Goal: Information Seeking & Learning: Understand process/instructions

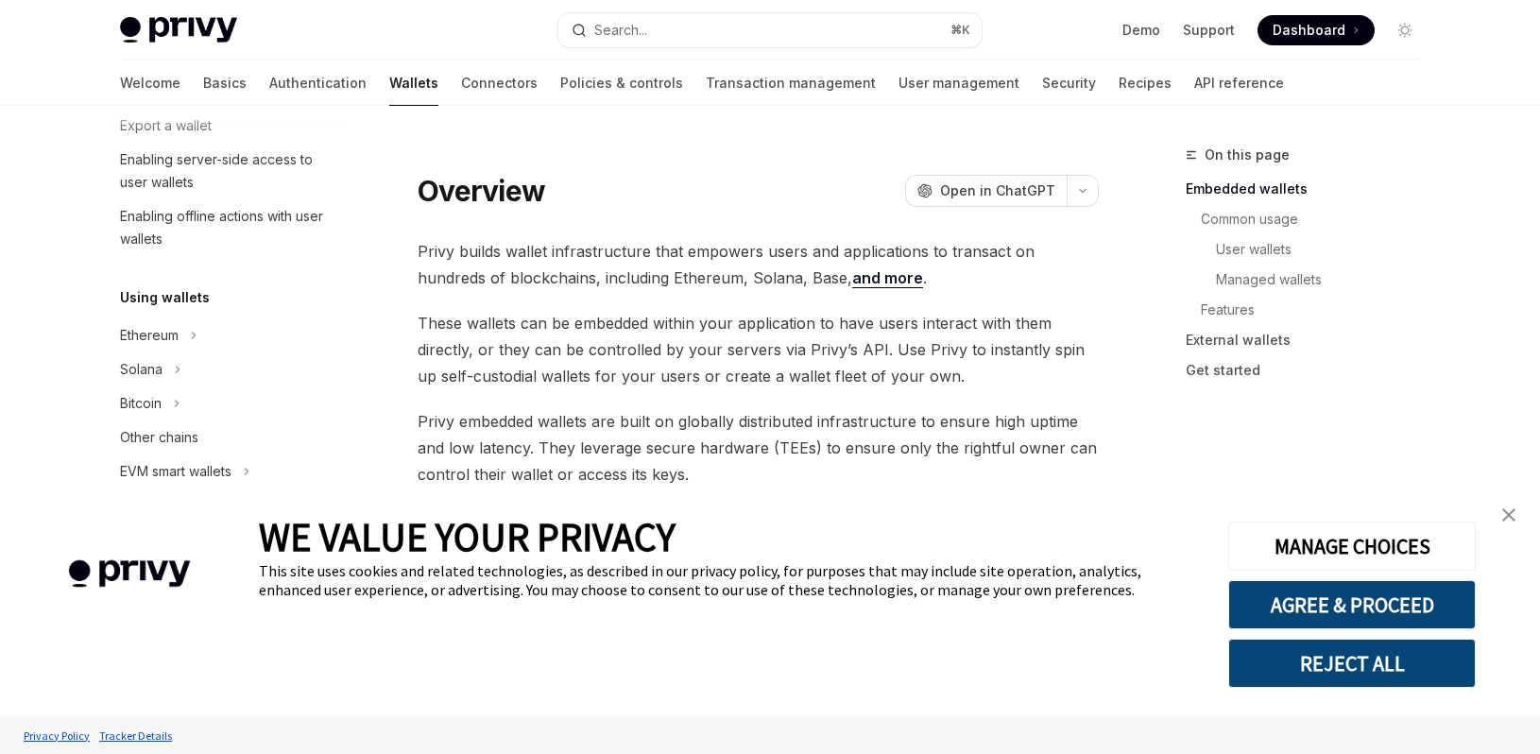
scroll to position [306, 0]
click at [149, 335] on div "Ethereum" at bounding box center [149, 332] width 59 height 23
type textarea "*"
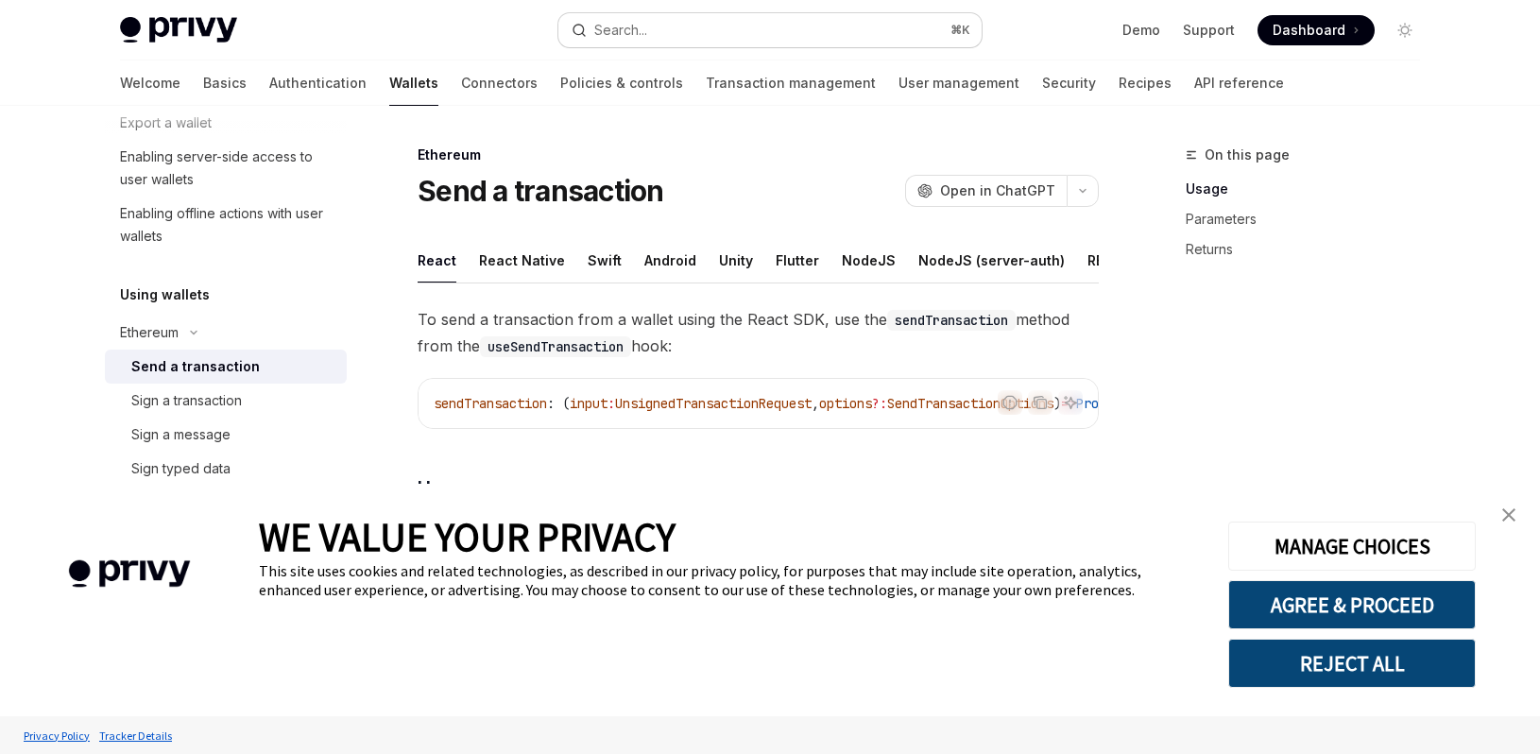
click at [616, 33] on div "Search..." at bounding box center [620, 30] width 53 height 23
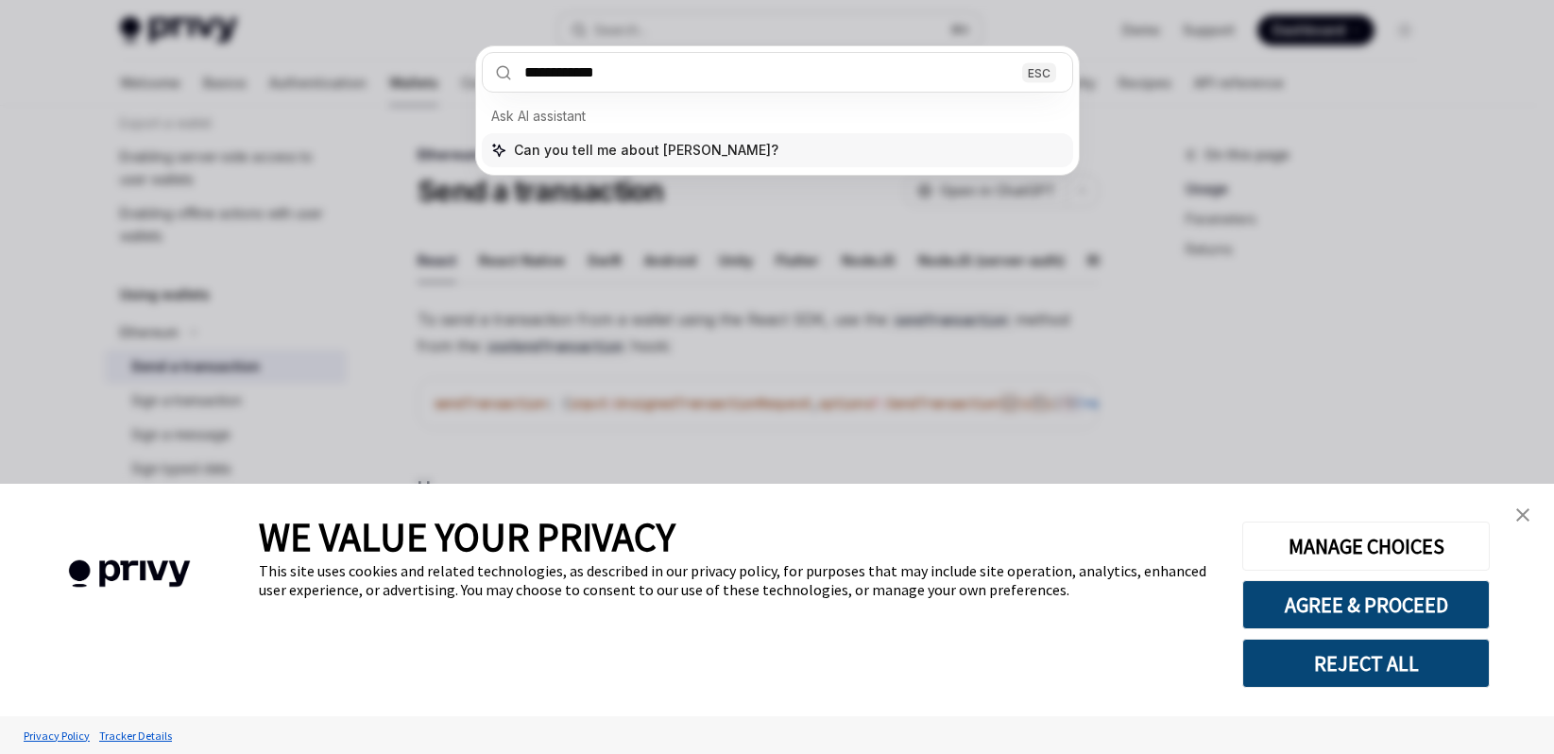
type input "**********"
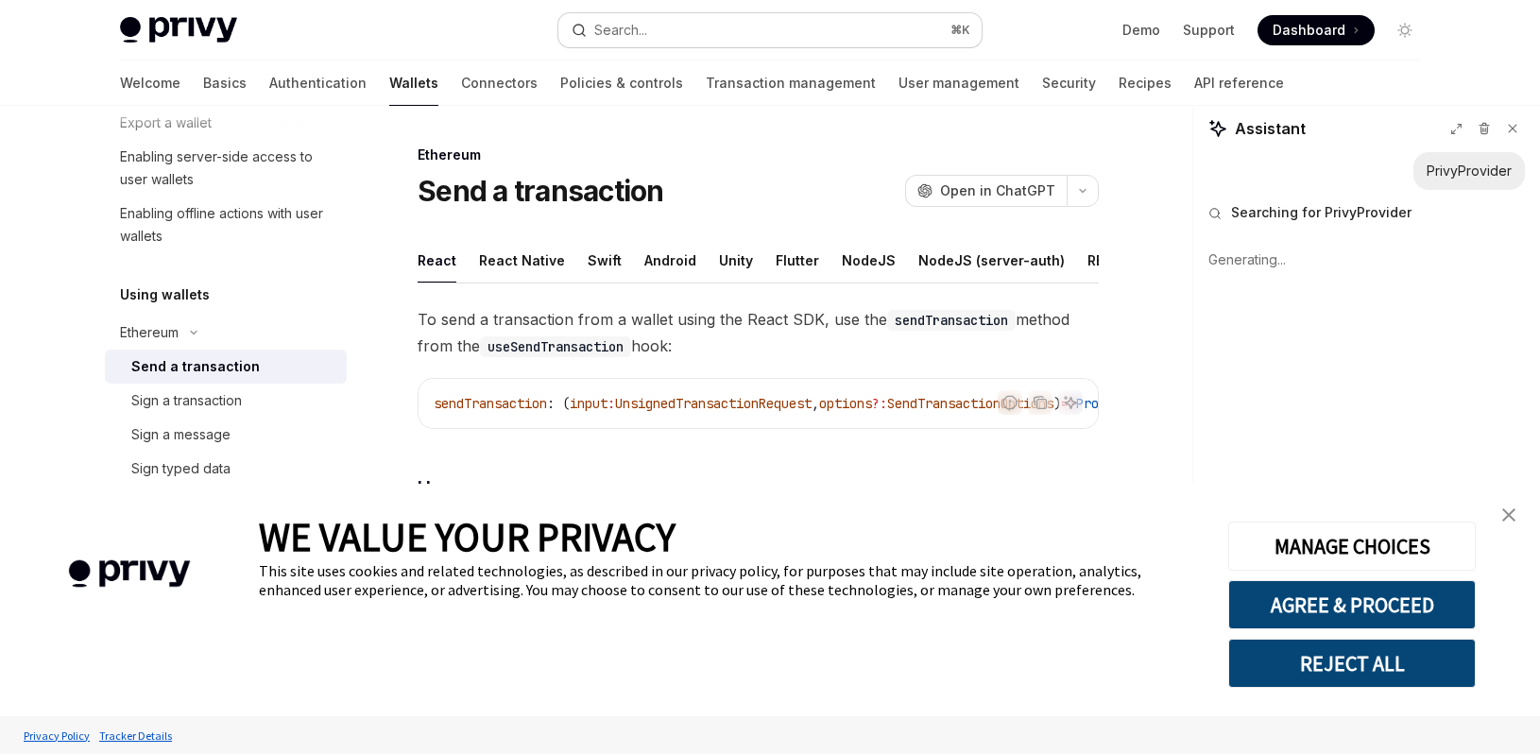
click at [732, 28] on button "Search... ⌘ K" at bounding box center [769, 30] width 423 height 34
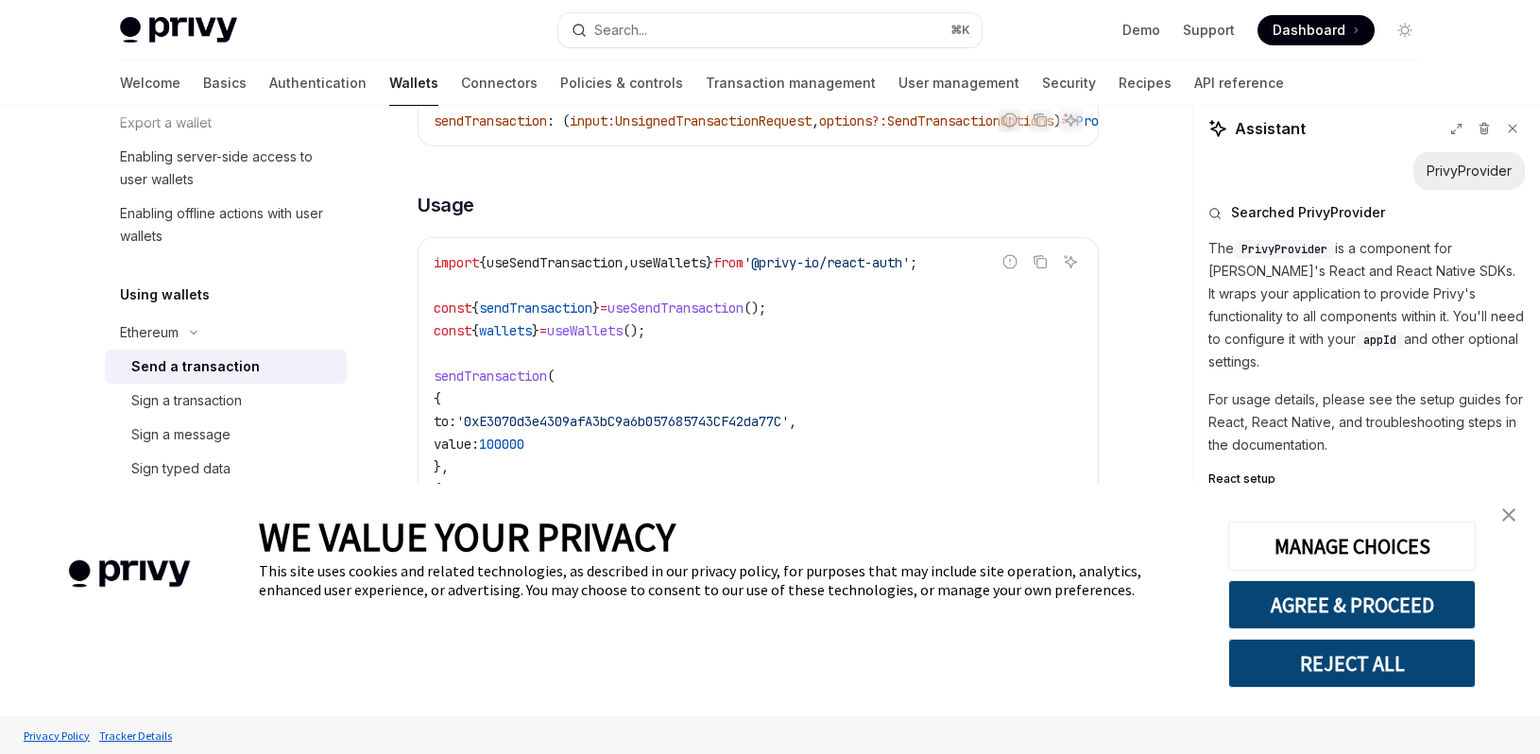
click at [1340, 399] on p "For usage details, please see the setup guides for React, React Native, and tro…" at bounding box center [1366, 422] width 317 height 68
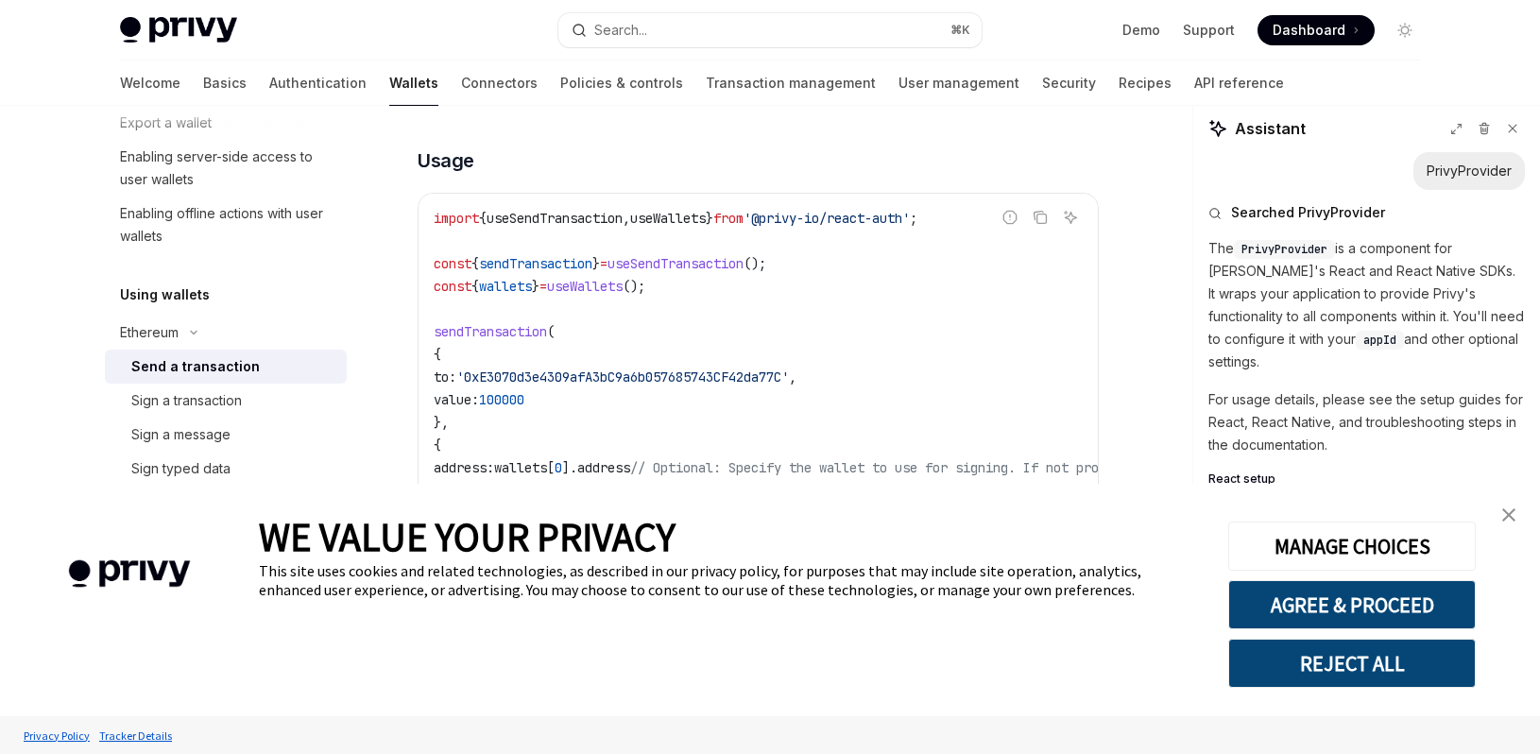
scroll to position [329, 0]
click at [1252, 471] on span "React setup" at bounding box center [1241, 478] width 67 height 15
type textarea "*"
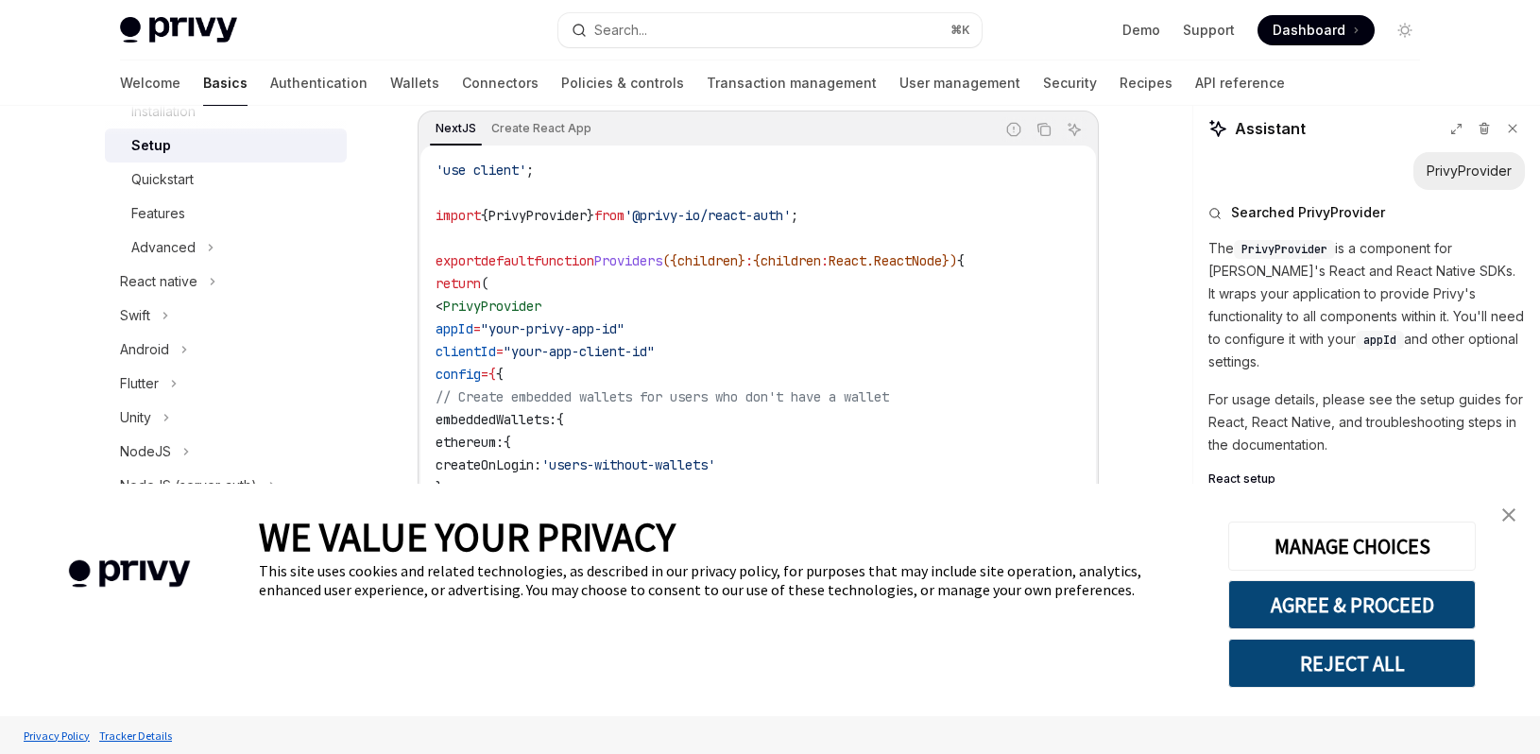
scroll to position [663, 0]
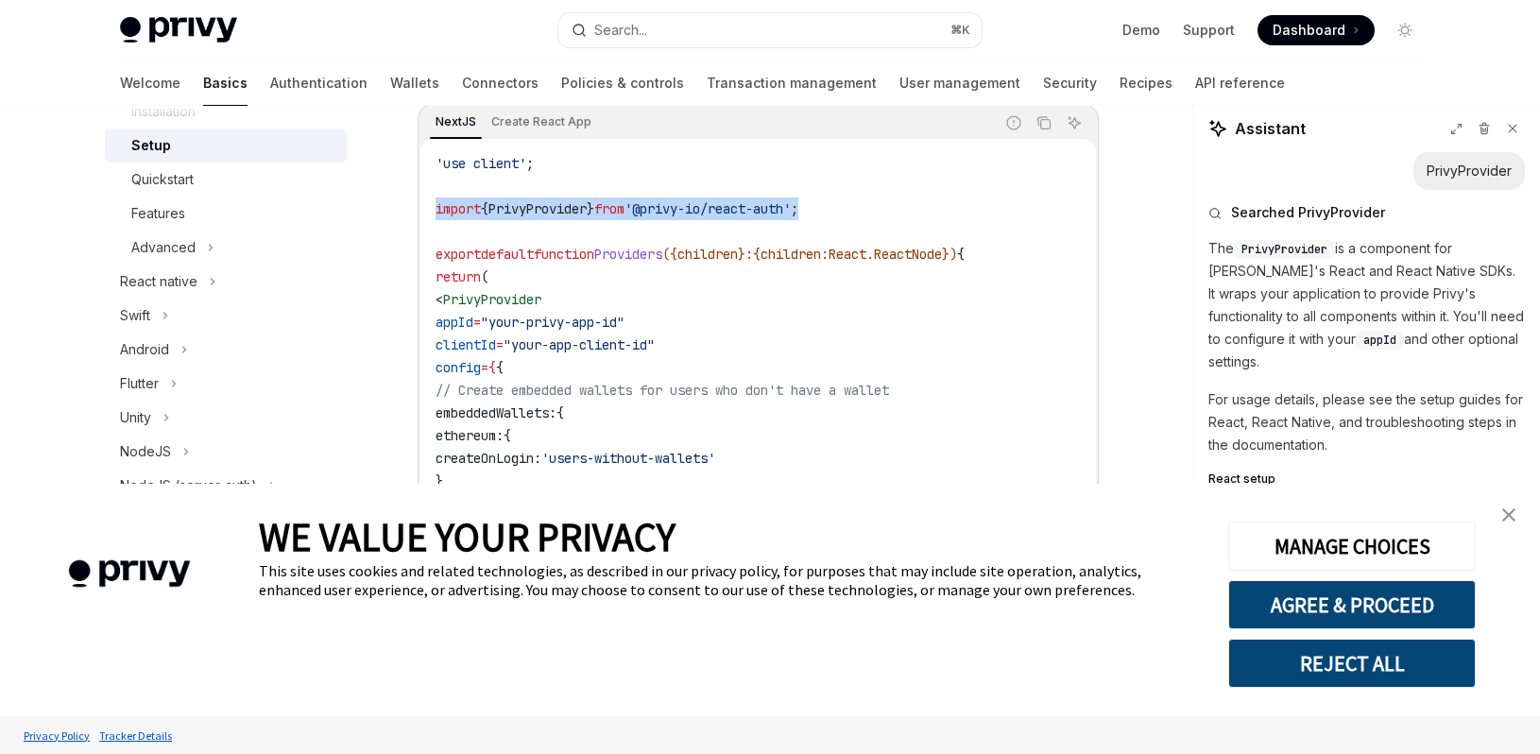
drag, startPoint x: 435, startPoint y: 208, endPoint x: 843, endPoint y: 204, distance: 408.2
click at [843, 204] on code "'use client' ; import { PrivyProvider } from '@privy-io/react-auth' ; export de…" at bounding box center [758, 401] width 645 height 499
copy span "import { PrivyProvider } from '@privy-io/react-auth' ;"
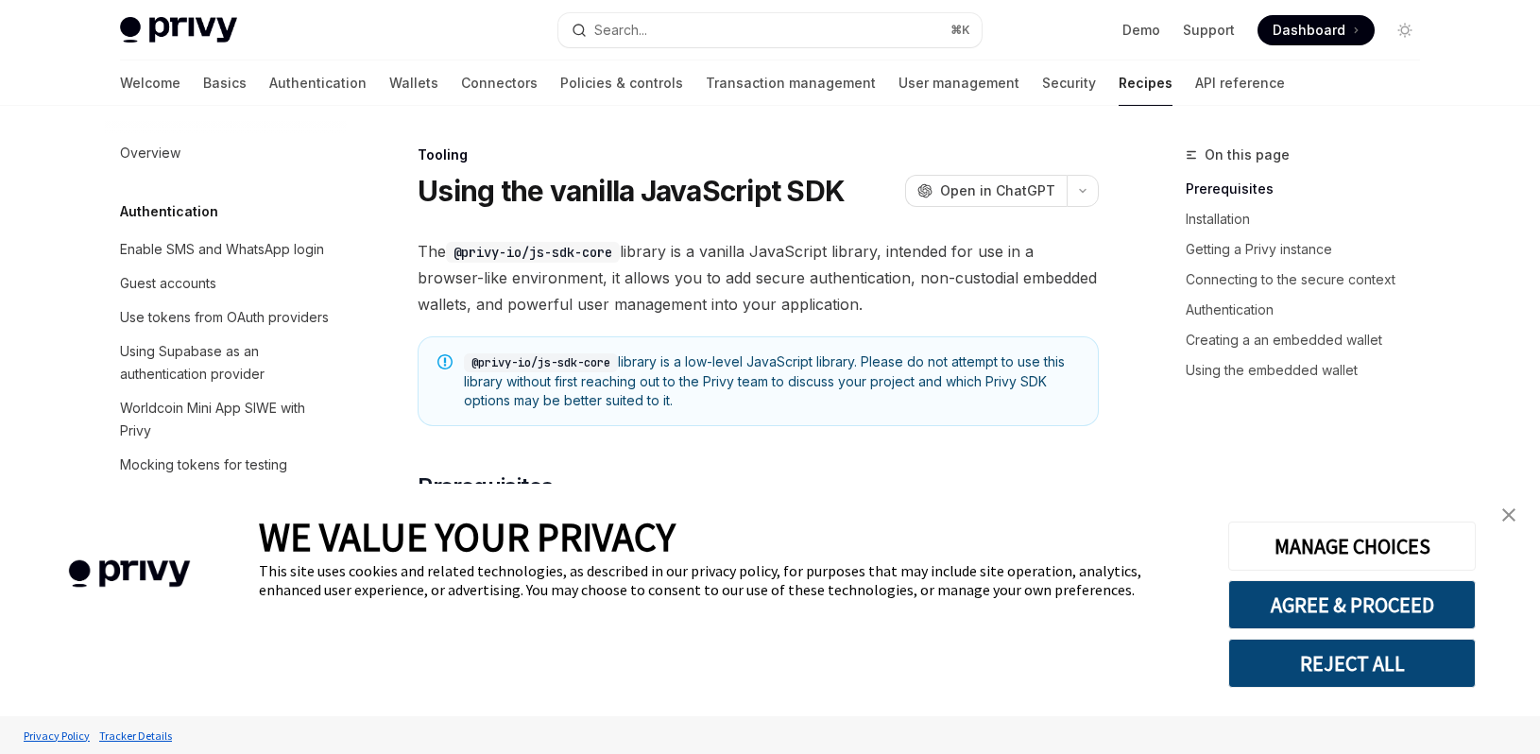
type textarea "*"
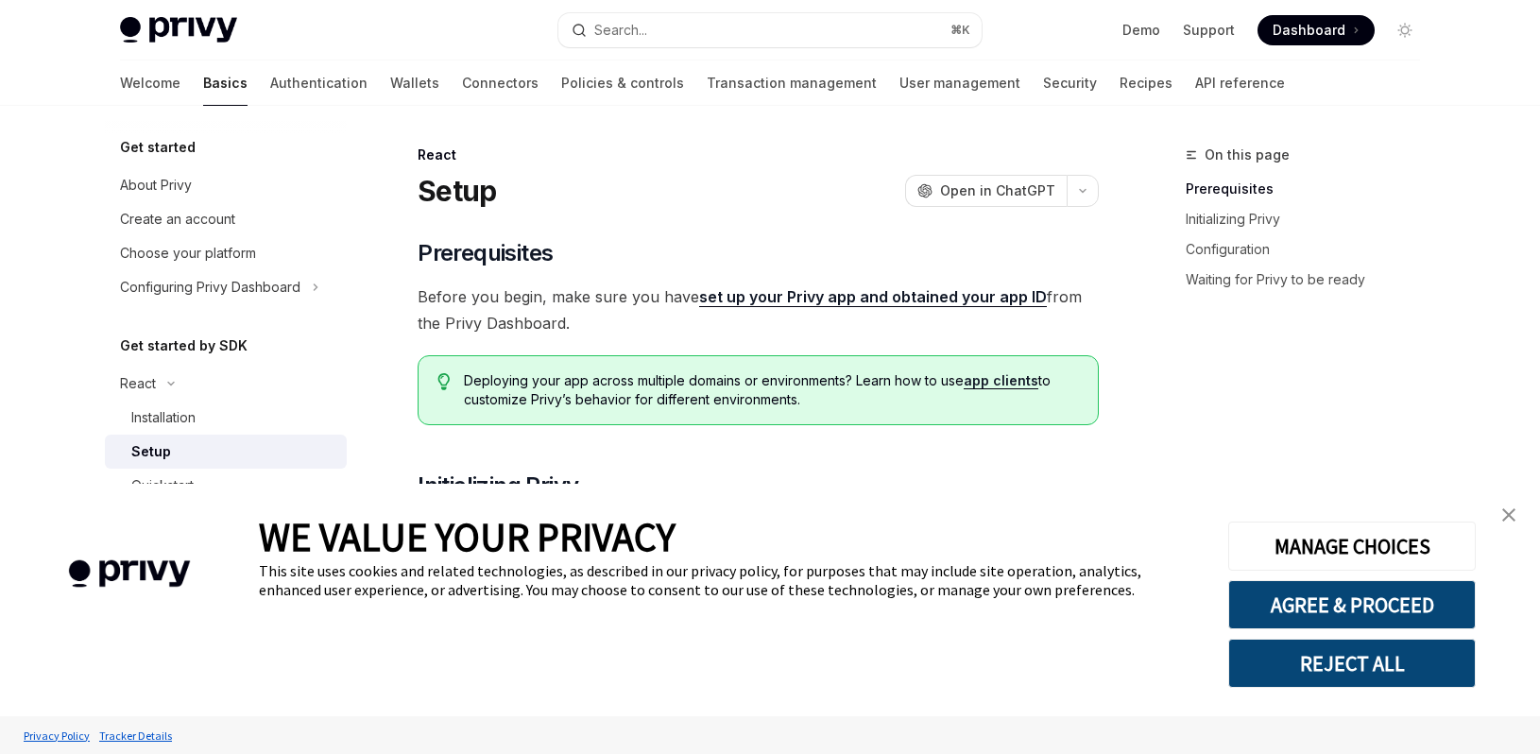
type textarea "*"
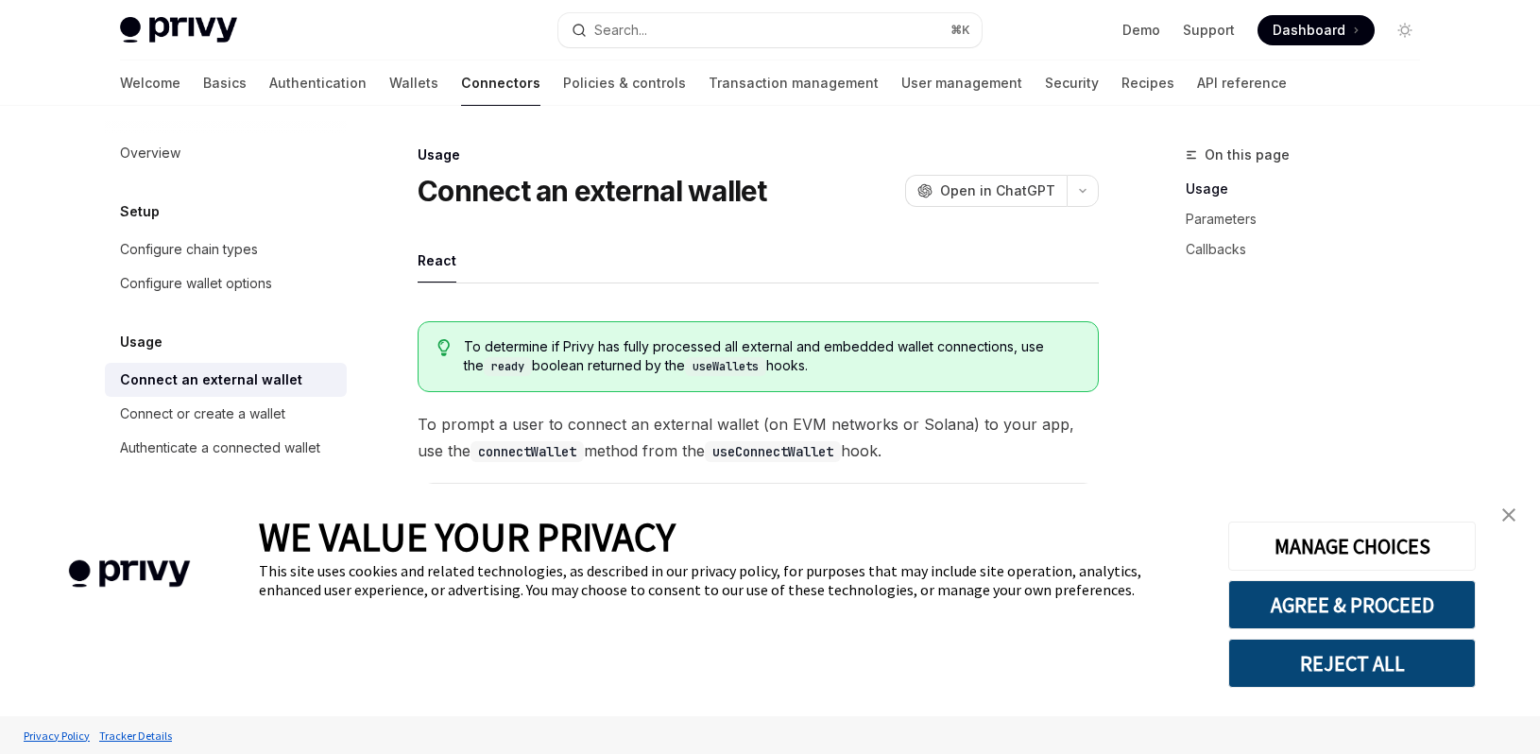
type textarea "*"
